Goal: Information Seeking & Learning: Learn about a topic

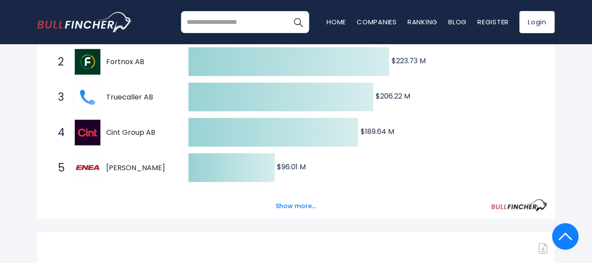
scroll to position [221, 0]
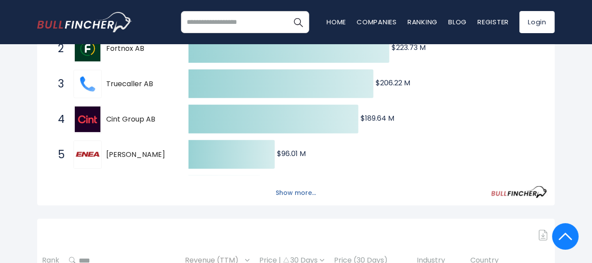
click at [284, 194] on button "Show more..." at bounding box center [296, 193] width 51 height 15
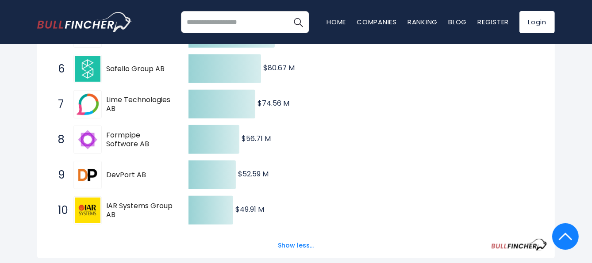
scroll to position [398, 0]
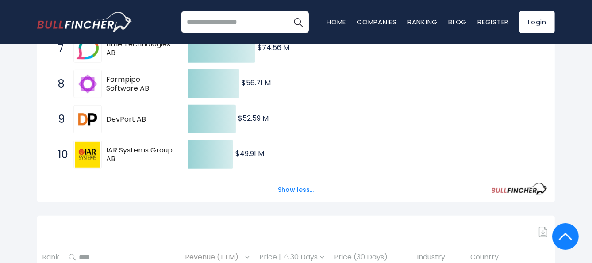
drag, startPoint x: 120, startPoint y: 156, endPoint x: 106, endPoint y: 139, distance: 22.0
click at [106, 139] on span "10 IAR Systems Group AB [DOMAIN_NAME]" at bounding box center [115, 155] width 133 height 33
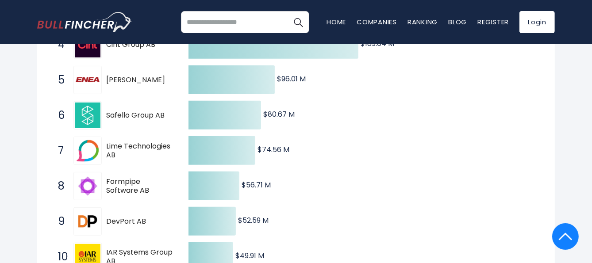
scroll to position [354, 0]
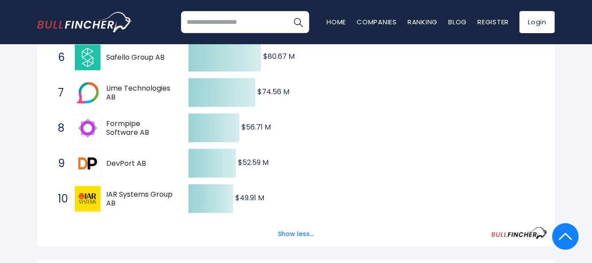
drag, startPoint x: 73, startPoint y: 220, endPoint x: 136, endPoint y: 211, distance: 63.2
click at [135, 211] on div "Created with Highcharts 12.1.2 $369.07 M ​ $369.07 M $223.73 M ​ $223.73 M $206…" at bounding box center [296, 51] width 518 height 392
drag, startPoint x: 136, startPoint y: 211, endPoint x: 117, endPoint y: 154, distance: 59.2
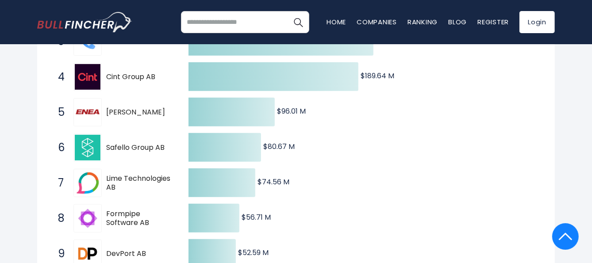
scroll to position [221, 0]
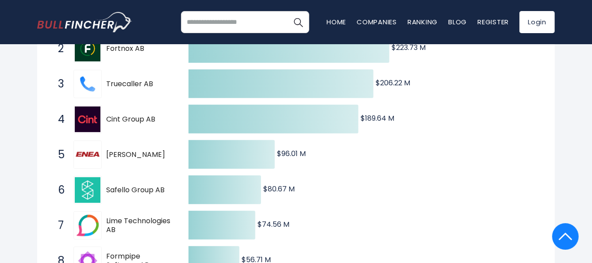
drag, startPoint x: 110, startPoint y: 138, endPoint x: 142, endPoint y: 183, distance: 54.6
click at [132, 121] on span "Cint Group AB" at bounding box center [139, 119] width 67 height 9
drag, startPoint x: 120, startPoint y: 118, endPoint x: 123, endPoint y: 125, distance: 8.1
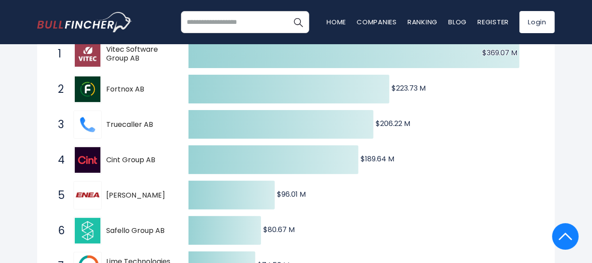
scroll to position [133, 0]
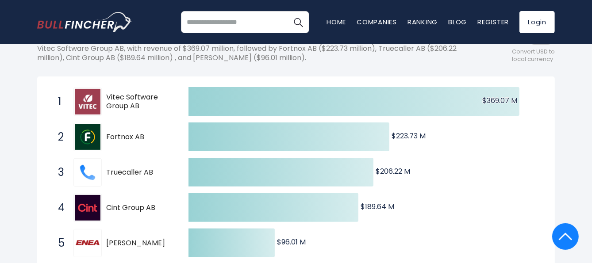
click at [143, 99] on span "Vitec Software Group AB" at bounding box center [139, 102] width 67 height 19
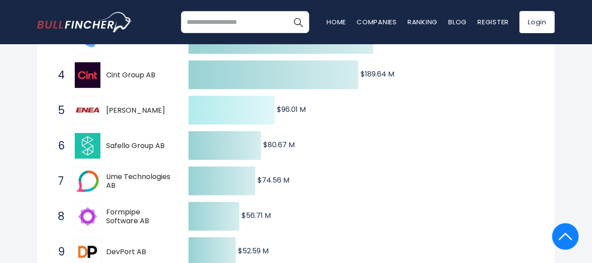
scroll to position [354, 0]
